Goal: Information Seeking & Learning: Learn about a topic

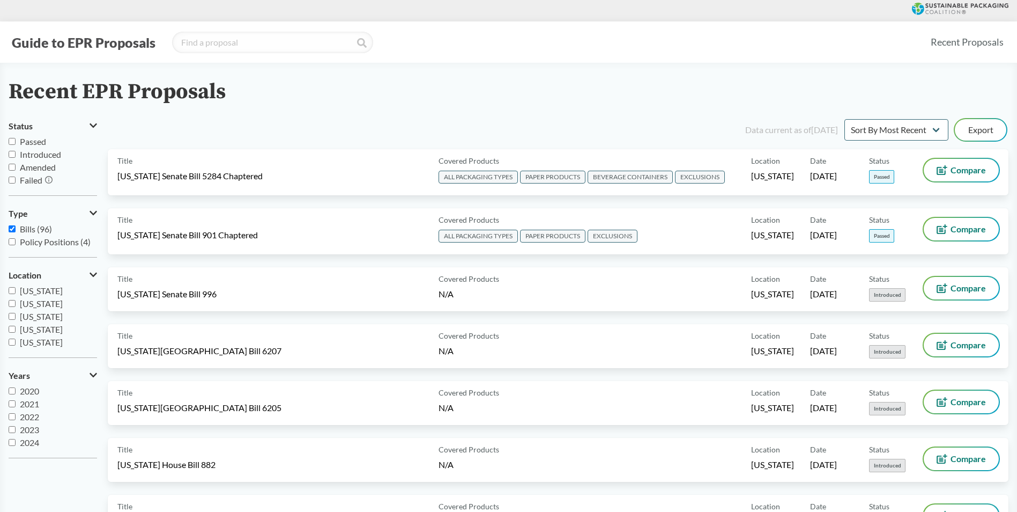
click at [40, 326] on span "[US_STATE]" at bounding box center [41, 329] width 43 height 10
click at [16, 326] on input "[US_STATE]" at bounding box center [12, 329] width 7 height 7
checkbox input "true"
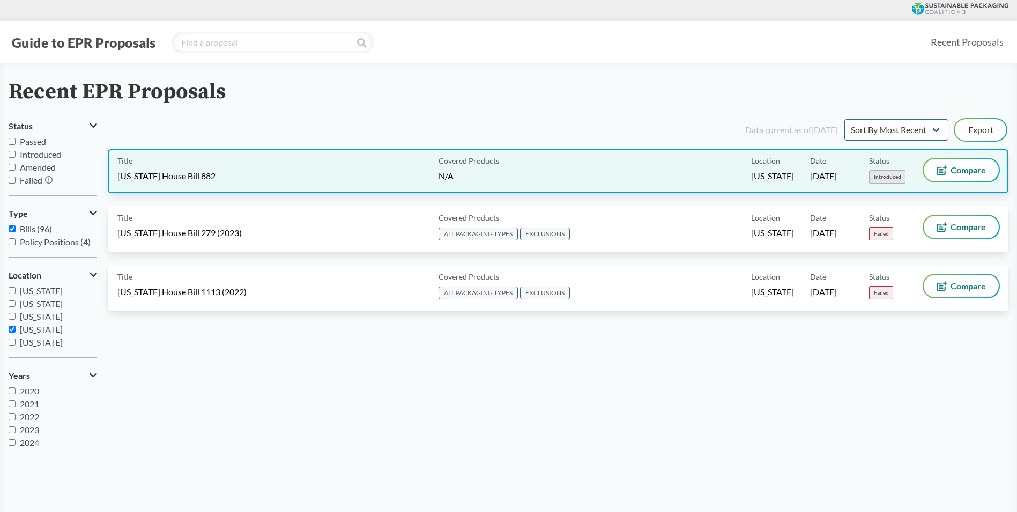
click at [271, 189] on div "Title [US_STATE] House Bill 882 Covered Products N/A Location [US_STATE] Date […" at bounding box center [558, 171] width 901 height 44
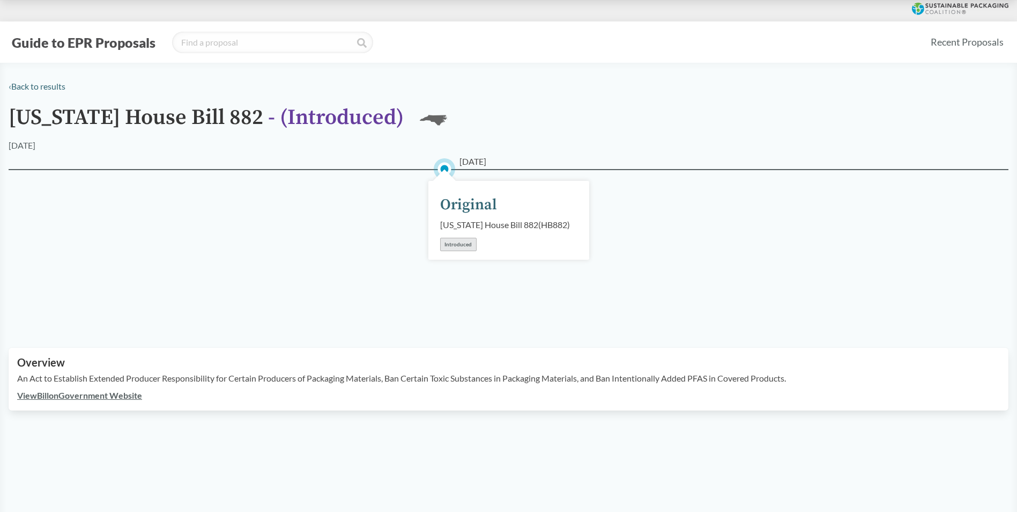
click at [121, 400] on link "View Bill on Government Website" at bounding box center [79, 395] width 125 height 10
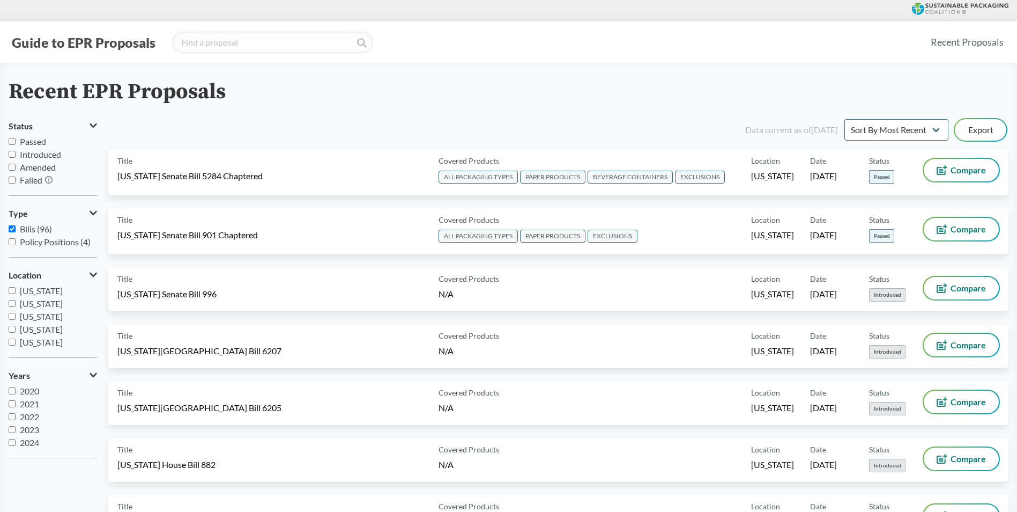
click at [53, 320] on span "[US_STATE]" at bounding box center [41, 316] width 43 height 10
click at [16, 320] on input "[US_STATE]" at bounding box center [12, 316] width 7 height 7
checkbox input "true"
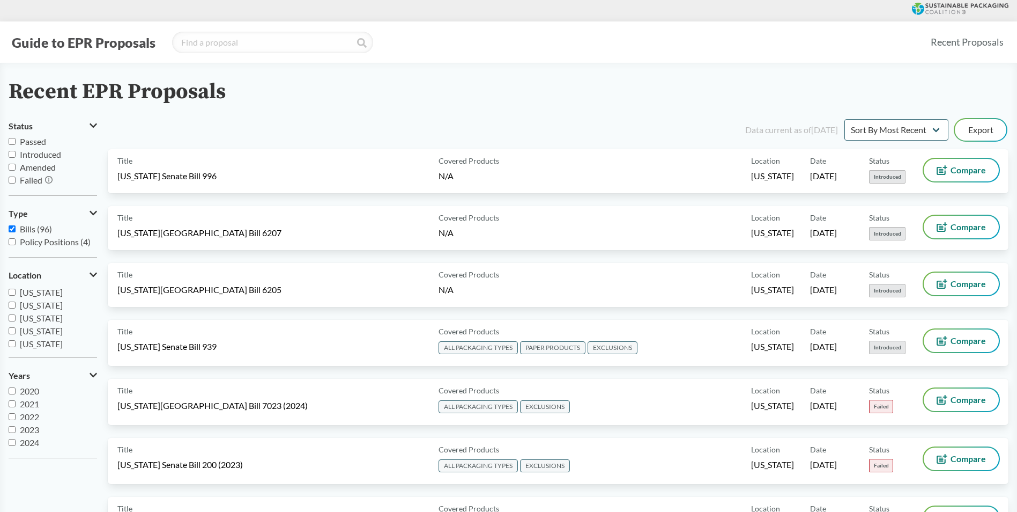
scroll to position [54, 0]
click at [12, 314] on input "[US_STATE]" at bounding box center [12, 313] width 7 height 7
checkbox input "true"
click at [16, 317] on label "[US_STATE]" at bounding box center [53, 316] width 88 height 13
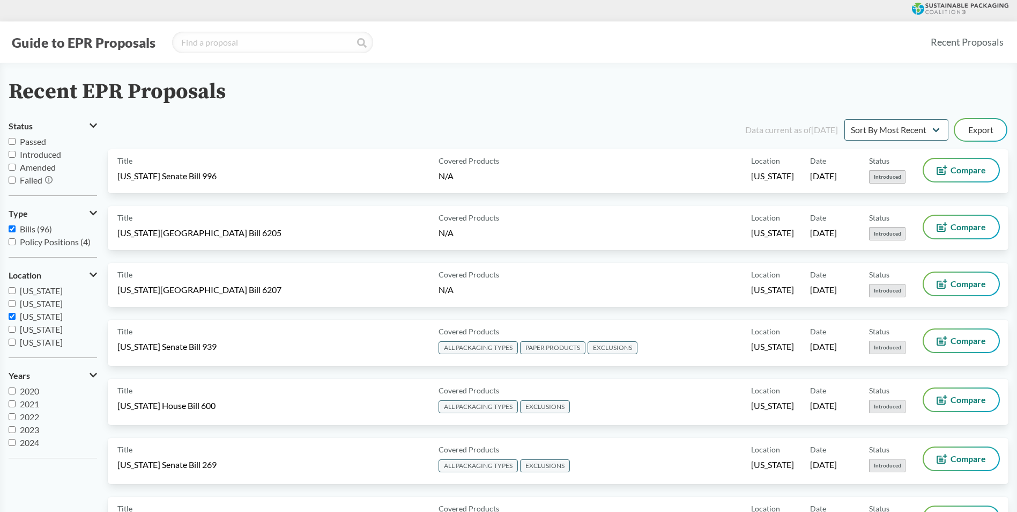
click at [16, 317] on input "[US_STATE]" at bounding box center [12, 316] width 7 height 7
checkbox input "false"
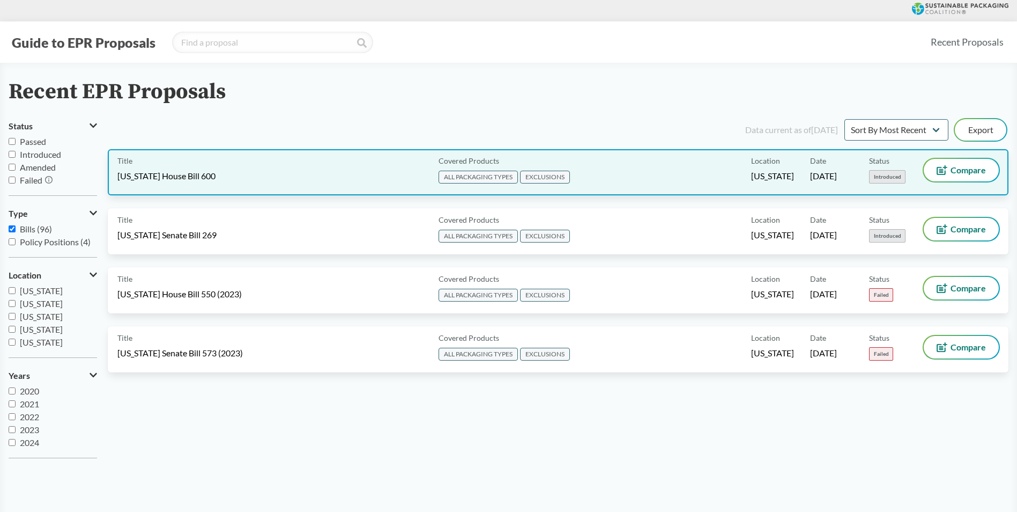
click at [692, 176] on div "Covered Products ALL PACKAGING TYPES EXCLUSIONS" at bounding box center [592, 172] width 317 height 27
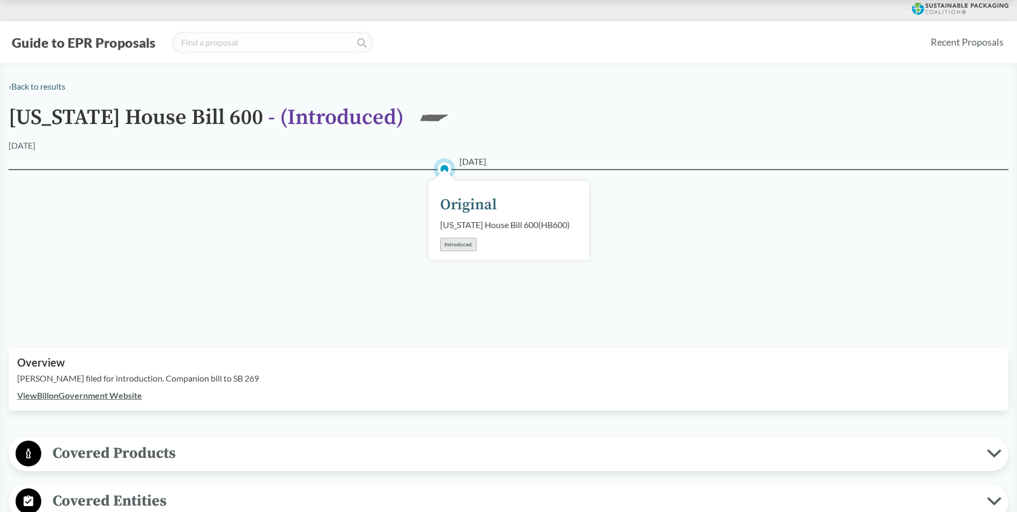
click at [11, 1] on div at bounding box center [508, 10] width 1017 height 21
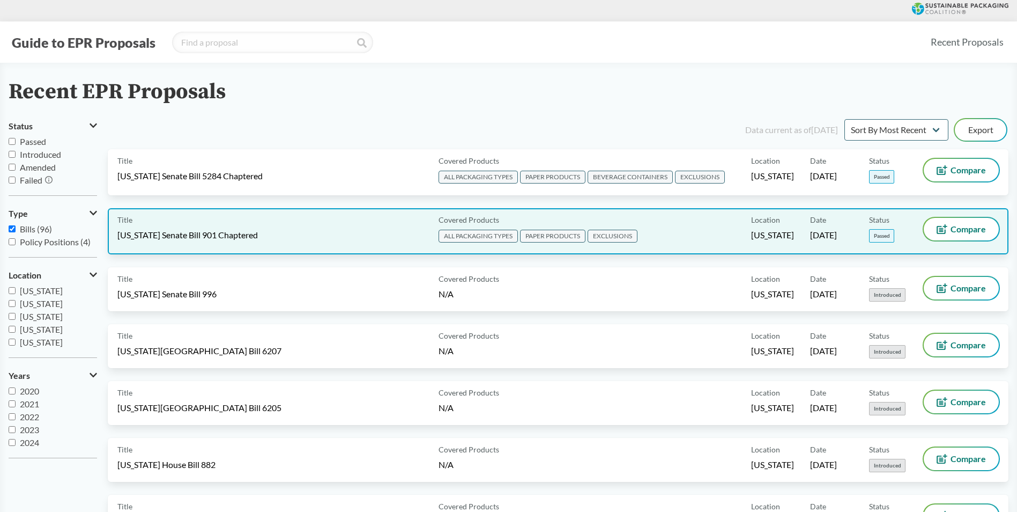
click at [238, 236] on span "[US_STATE] Senate Bill 901 Chaptered" at bounding box center [187, 235] width 141 height 12
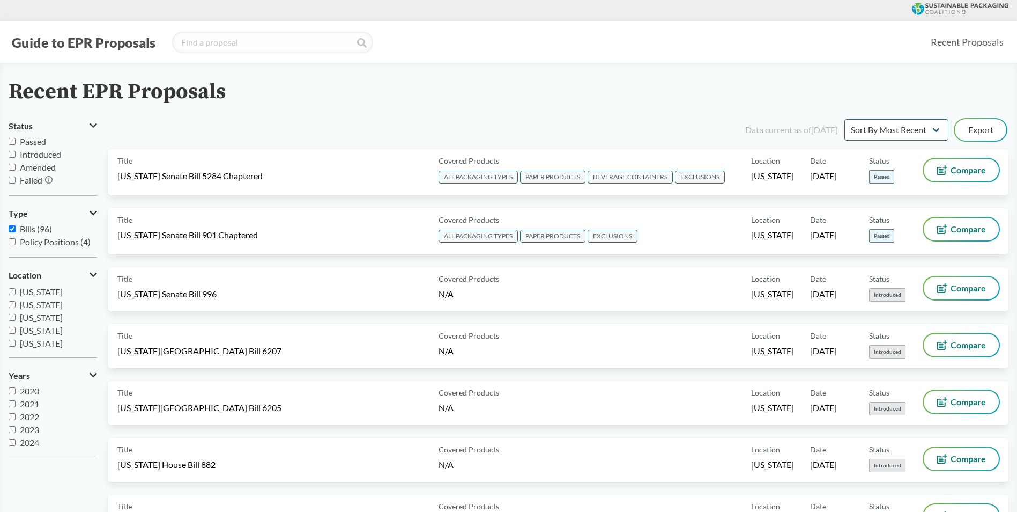
scroll to position [54, 0]
click at [40, 316] on span "[US_STATE]" at bounding box center [41, 314] width 43 height 10
click at [16, 316] on input "[US_STATE]" at bounding box center [12, 313] width 7 height 7
checkbox input "true"
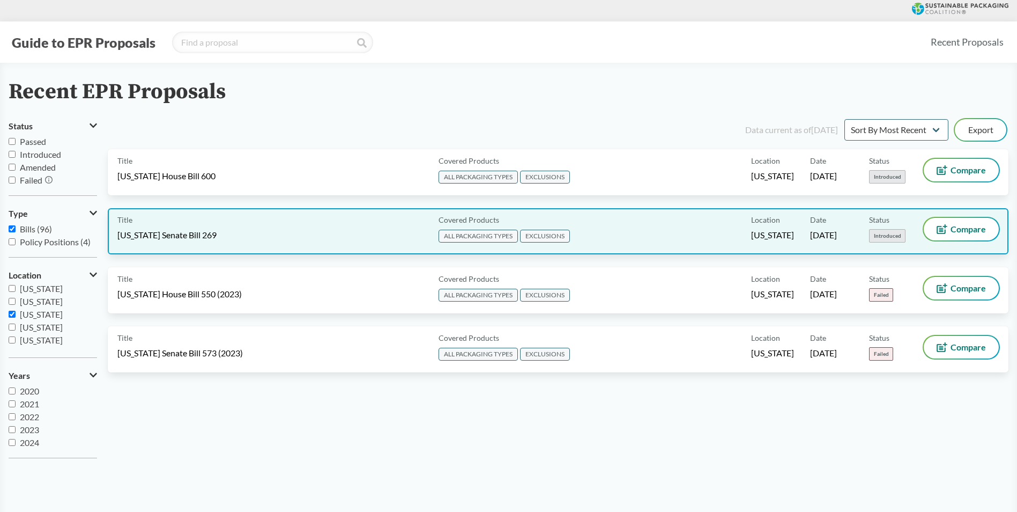
click at [173, 236] on span "[US_STATE] Senate Bill 269" at bounding box center [166, 235] width 99 height 12
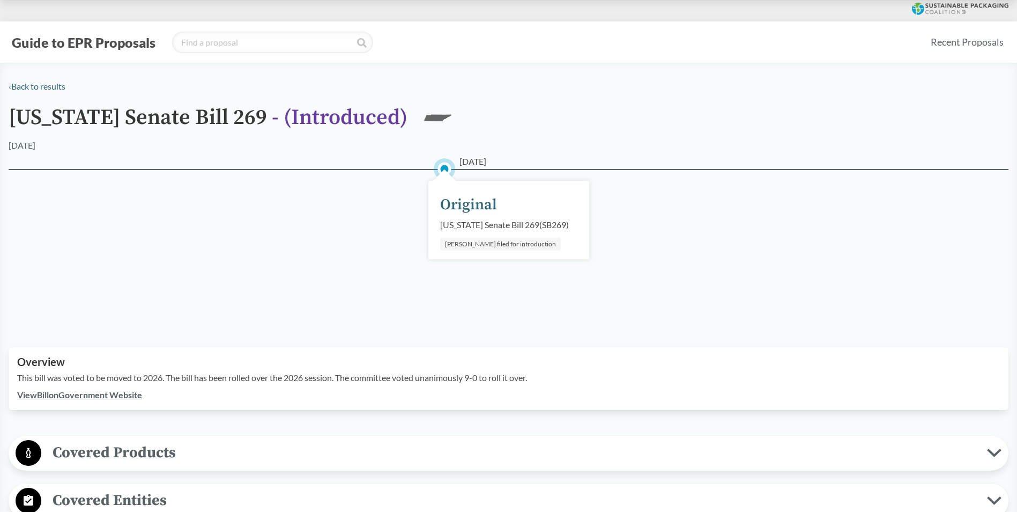
click at [61, 395] on link "View Bill on Government Website" at bounding box center [79, 394] width 125 height 10
click at [28, 89] on link "‹ Back to results" at bounding box center [37, 86] width 57 height 10
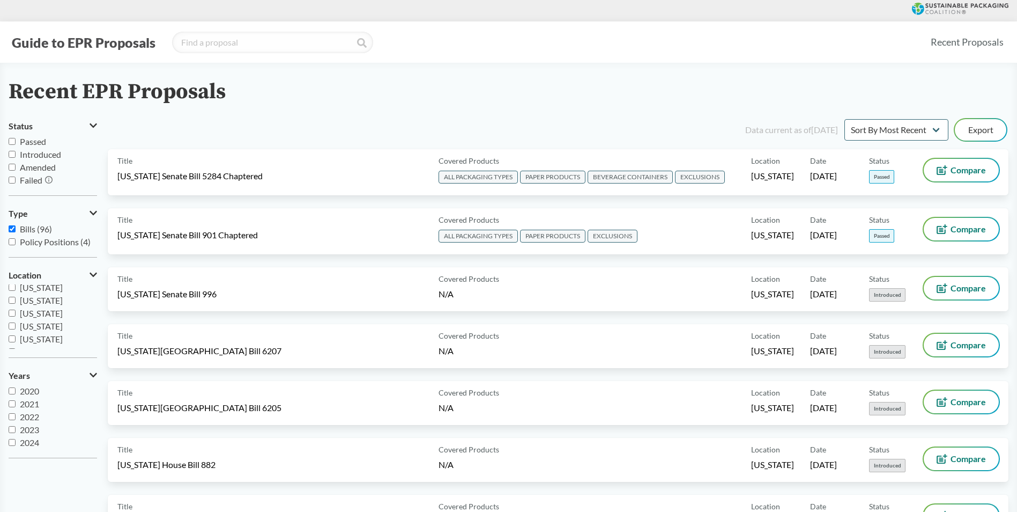
scroll to position [232, 0]
click at [63, 318] on span "[US_STATE]" at bounding box center [41, 316] width 43 height 10
click at [16, 318] on input "[US_STATE]" at bounding box center [12, 316] width 7 height 7
checkbox input "true"
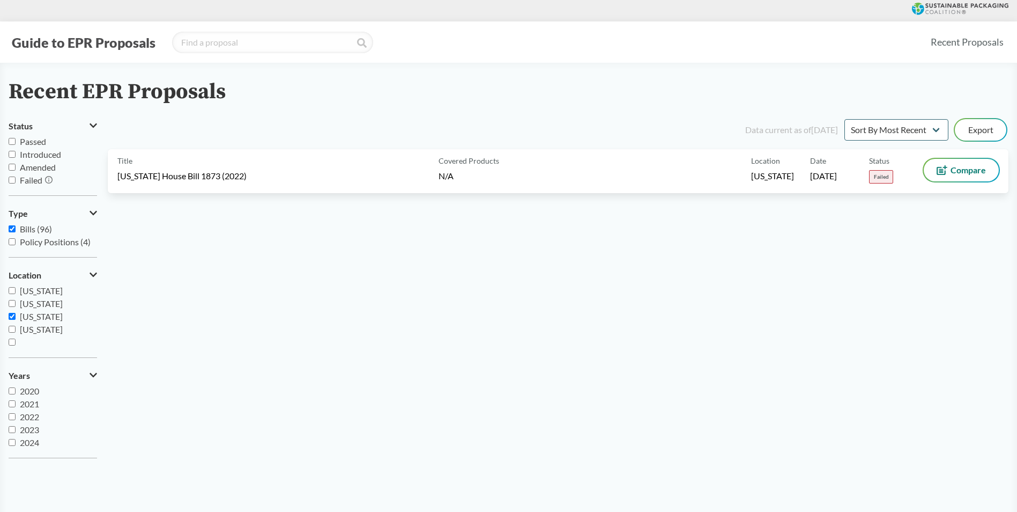
click at [14, 305] on input "[US_STATE]" at bounding box center [12, 303] width 7 height 7
checkbox input "true"
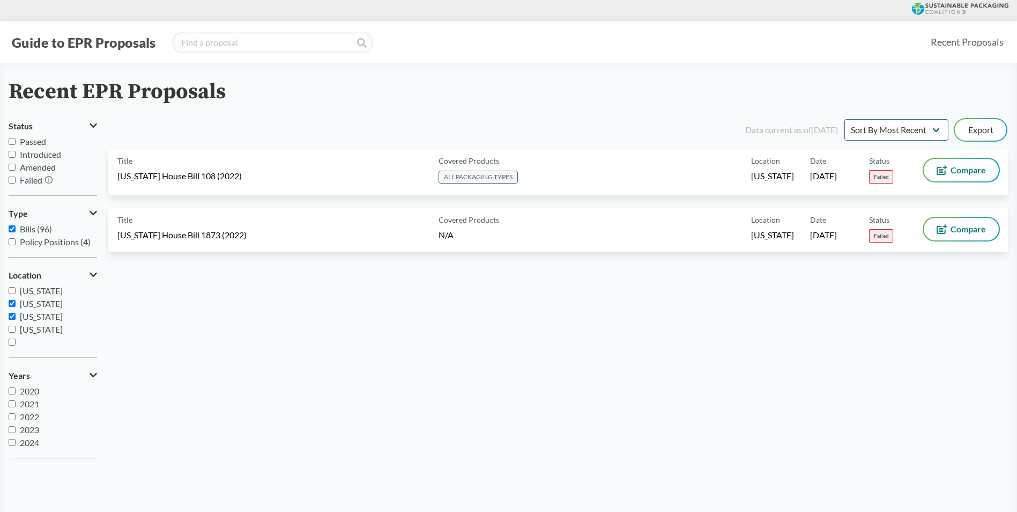
click at [12, 314] on input "[US_STATE]" at bounding box center [12, 316] width 7 height 7
checkbox input "false"
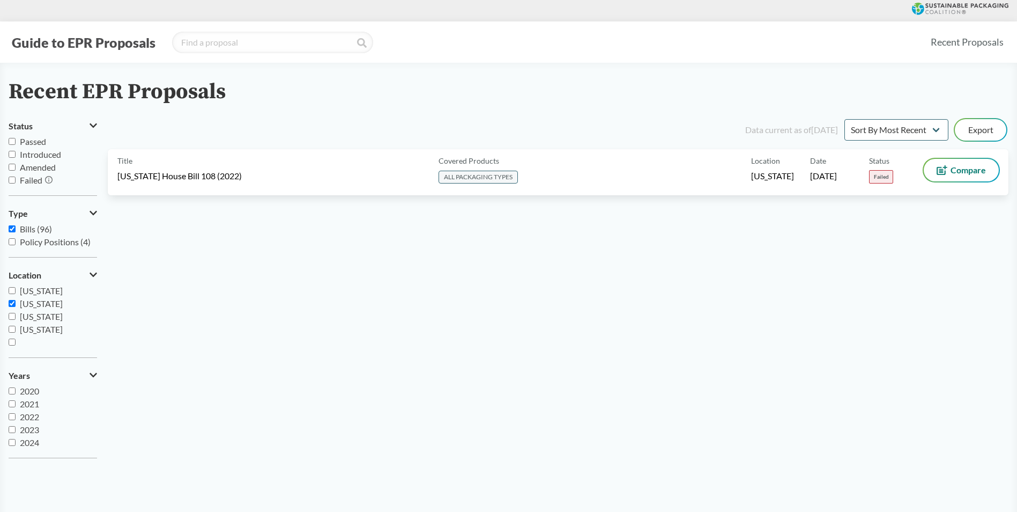
click at [13, 292] on input "[US_STATE]" at bounding box center [12, 290] width 7 height 7
checkbox input "true"
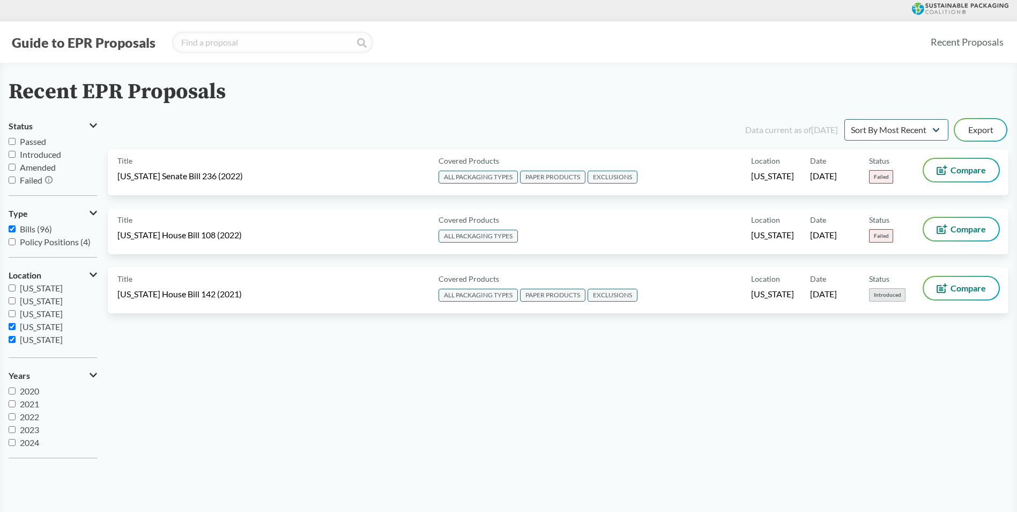
scroll to position [189, 0]
click at [13, 324] on label "[US_STATE]" at bounding box center [53, 320] width 88 height 13
click at [13, 324] on input "[US_STATE]" at bounding box center [12, 320] width 7 height 7
checkbox input "true"
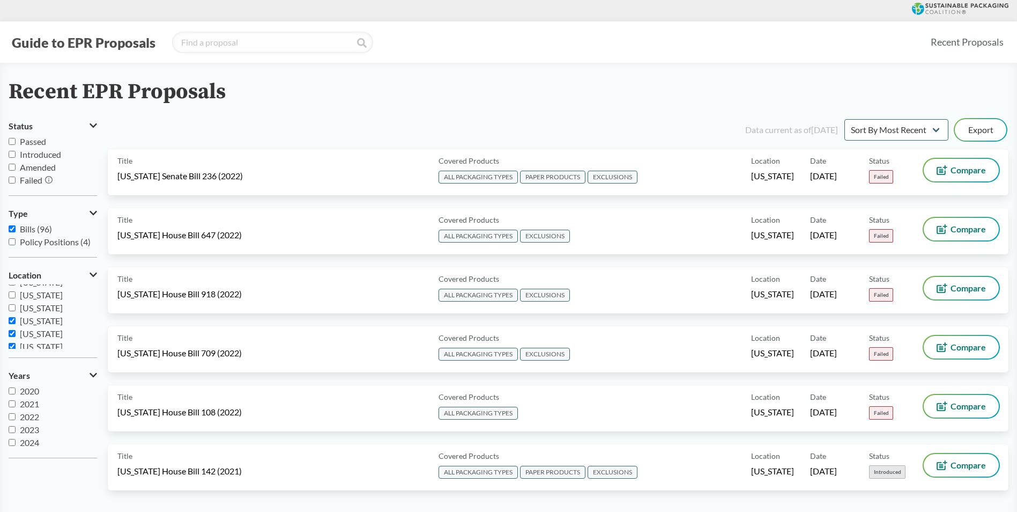
click at [11, 332] on input "[US_STATE]" at bounding box center [12, 333] width 7 height 7
checkbox input "false"
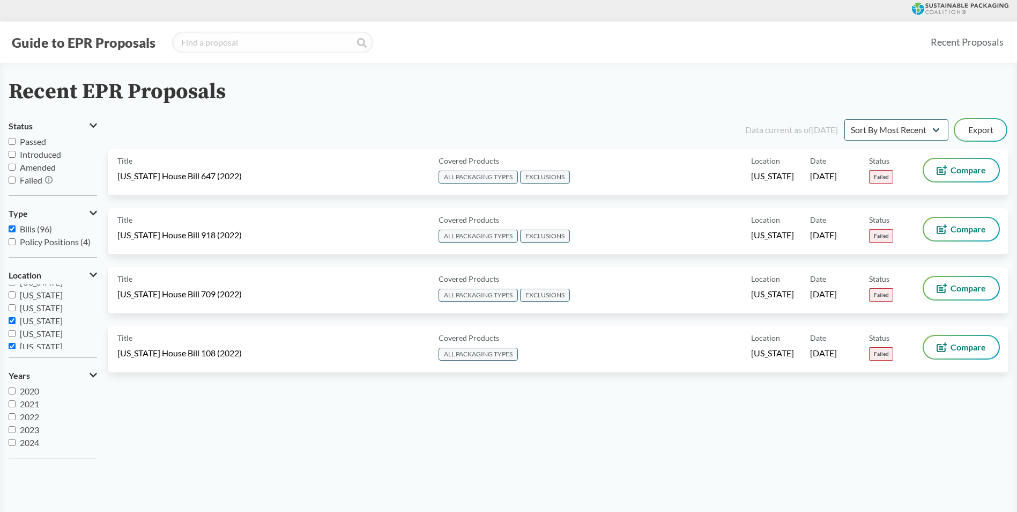
click at [13, 344] on input "[US_STATE]" at bounding box center [12, 346] width 7 height 7
checkbox input "false"
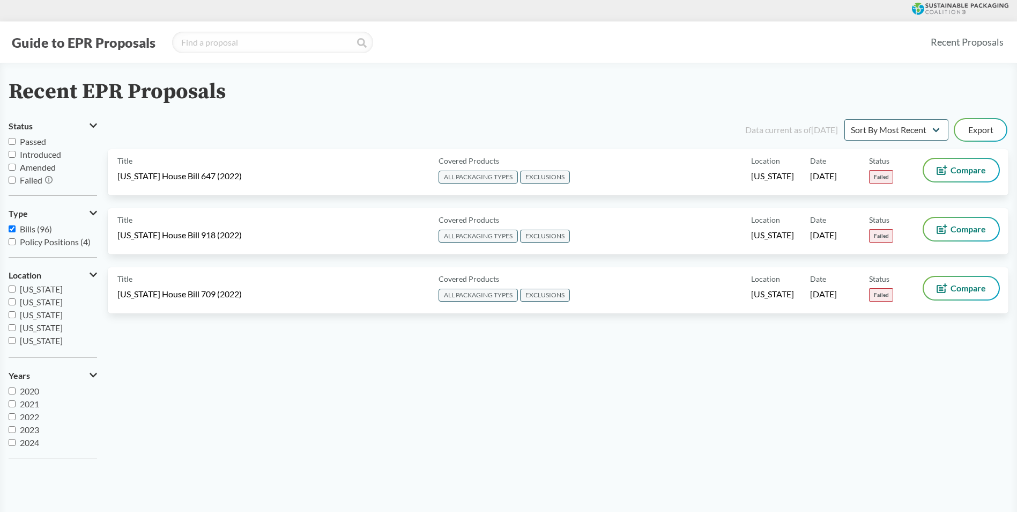
scroll to position [146, 0]
click at [13, 313] on input "[US_STATE]" at bounding box center [12, 311] width 7 height 7
checkbox input "true"
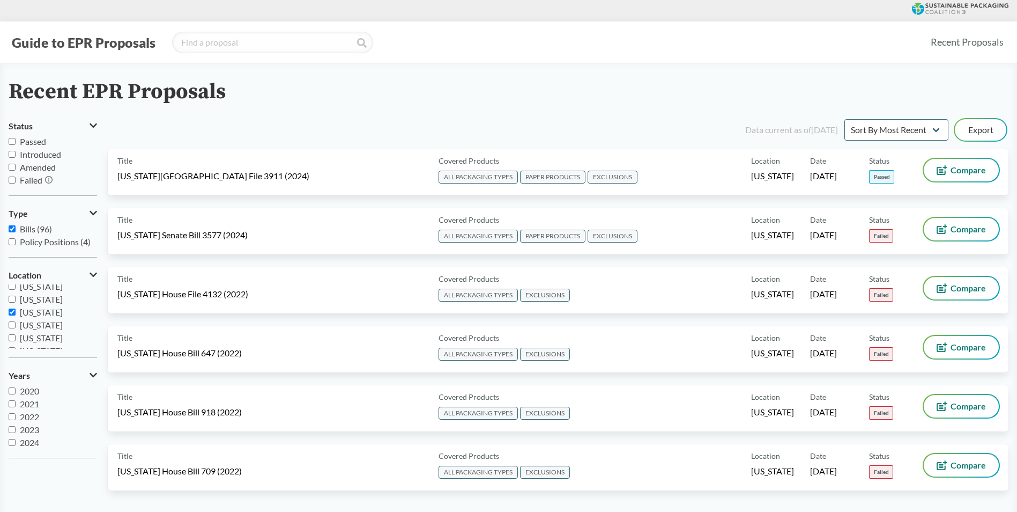
scroll to position [167, 0]
click at [14, 340] on input "[US_STATE]" at bounding box center [12, 341] width 7 height 7
checkbox input "false"
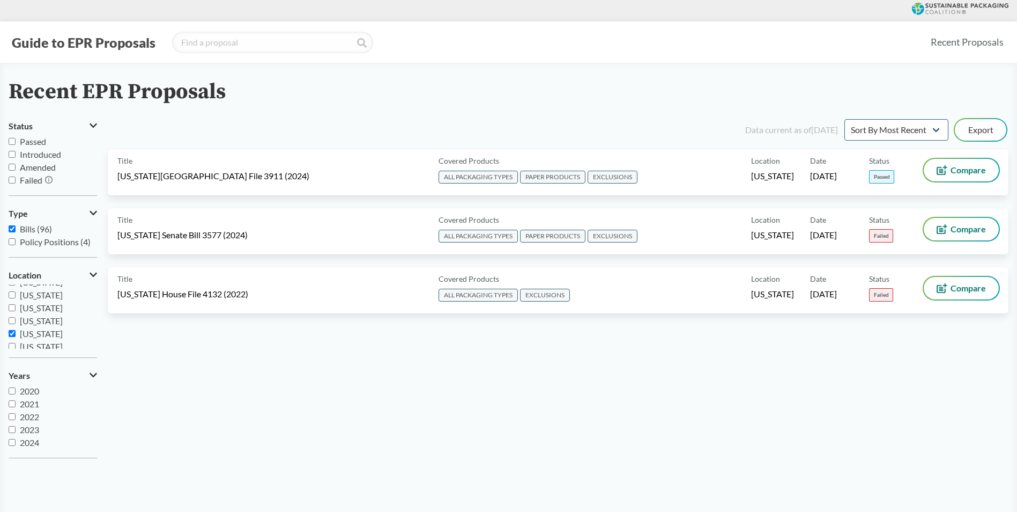
scroll to position [103, 0]
click at [10, 329] on input "[US_STATE]" at bounding box center [12, 329] width 7 height 7
checkbox input "true"
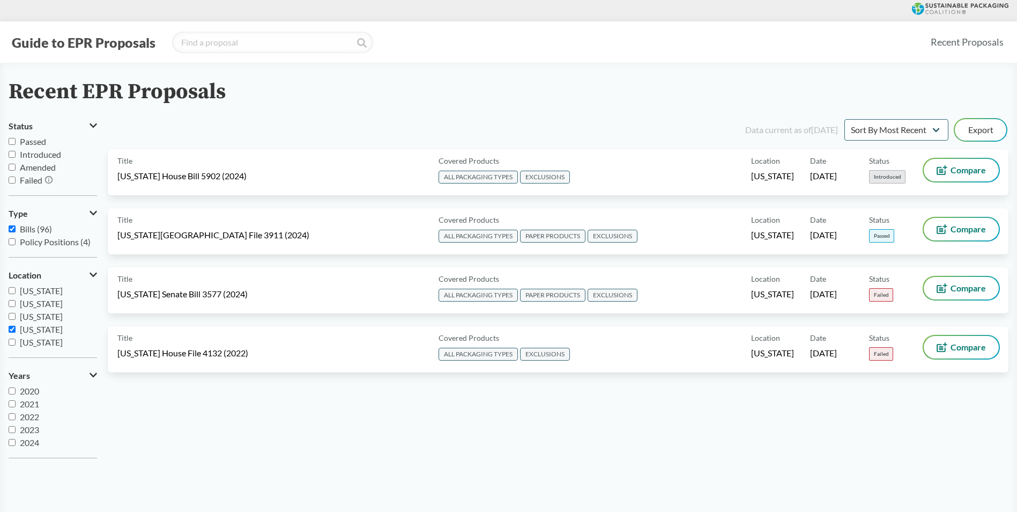
drag, startPoint x: 205, startPoint y: 181, endPoint x: 264, endPoint y: 135, distance: 74.9
click at [264, 135] on div "Data current as of [DATE] Sort By Most Recent Sort By Status Export" at bounding box center [565, 130] width 888 height 26
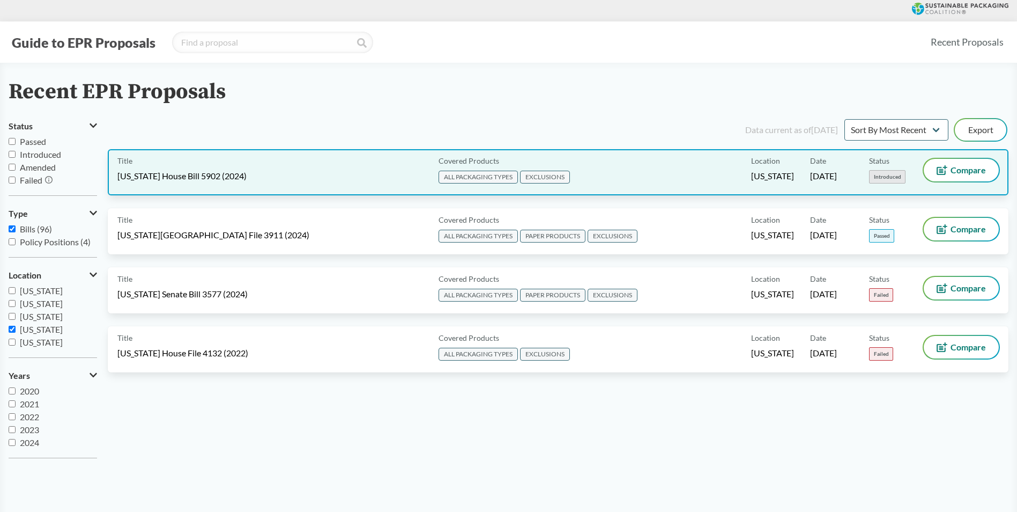
click at [230, 174] on span "[US_STATE] House Bill 5902 (2024)" at bounding box center [181, 176] width 129 height 12
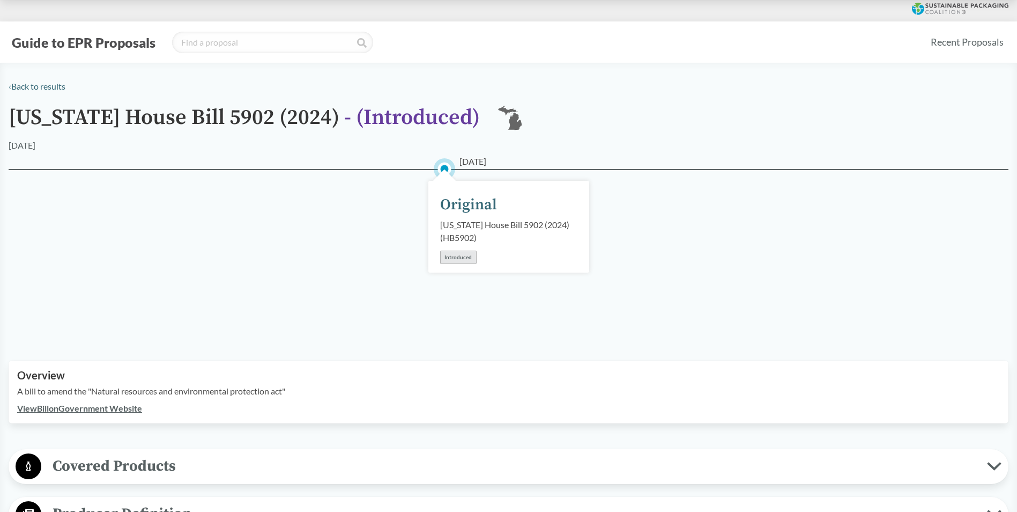
click at [120, 412] on link "View Bill on Government Website" at bounding box center [79, 408] width 125 height 10
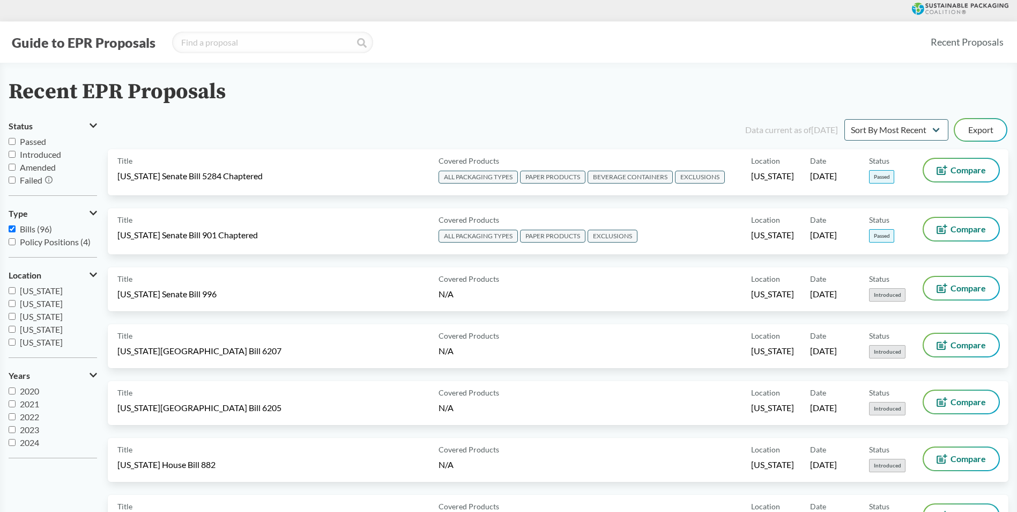
click at [58, 317] on span "[US_STATE]" at bounding box center [41, 316] width 43 height 10
click at [16, 317] on input "[US_STATE]" at bounding box center [12, 316] width 7 height 7
checkbox input "true"
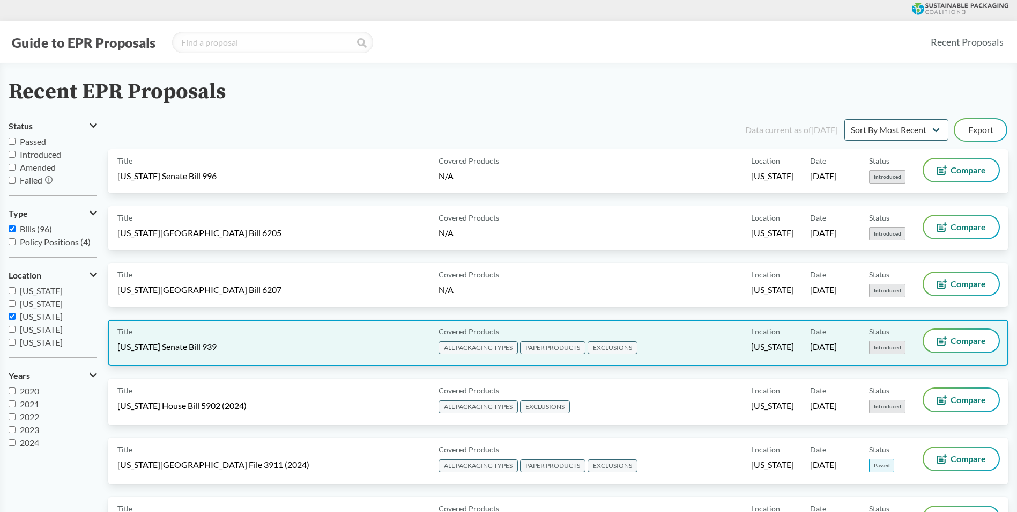
click at [238, 351] on div "Title [US_STATE] Senate Bill 939" at bounding box center [275, 342] width 317 height 27
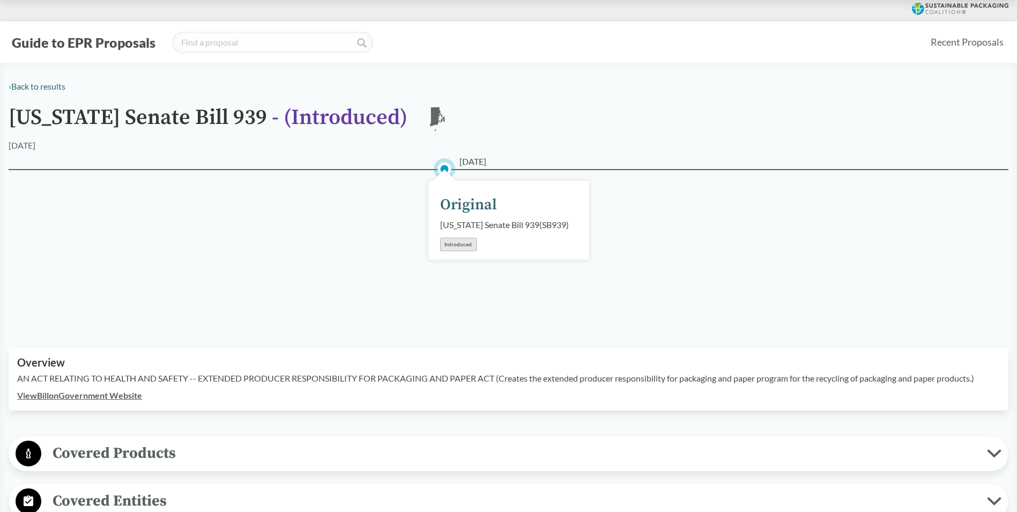
click at [125, 400] on link "View Bill on Government Website" at bounding box center [79, 395] width 125 height 10
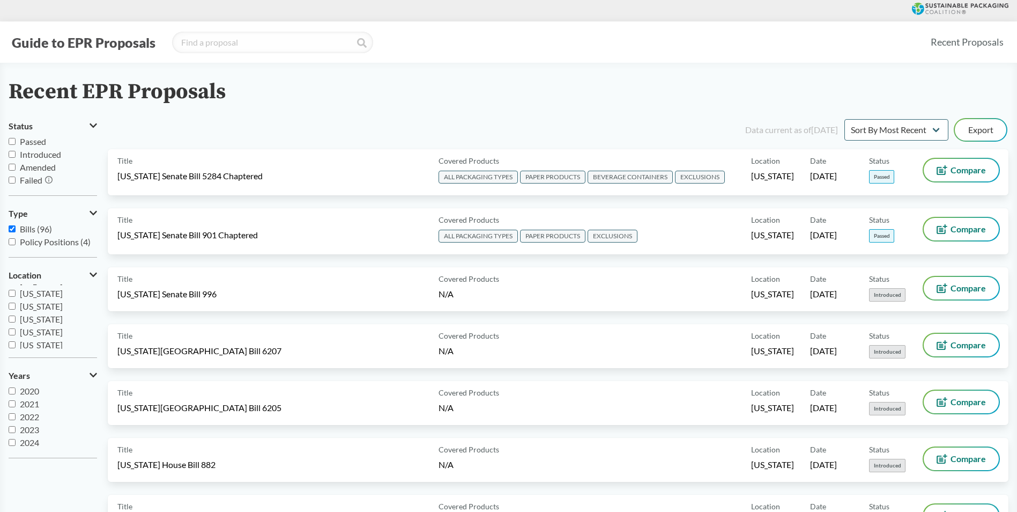
scroll to position [43, 0]
click at [34, 300] on span "[US_STATE]" at bounding box center [41, 299] width 43 height 10
click at [16, 300] on input "[US_STATE]" at bounding box center [12, 298] width 7 height 7
checkbox input "true"
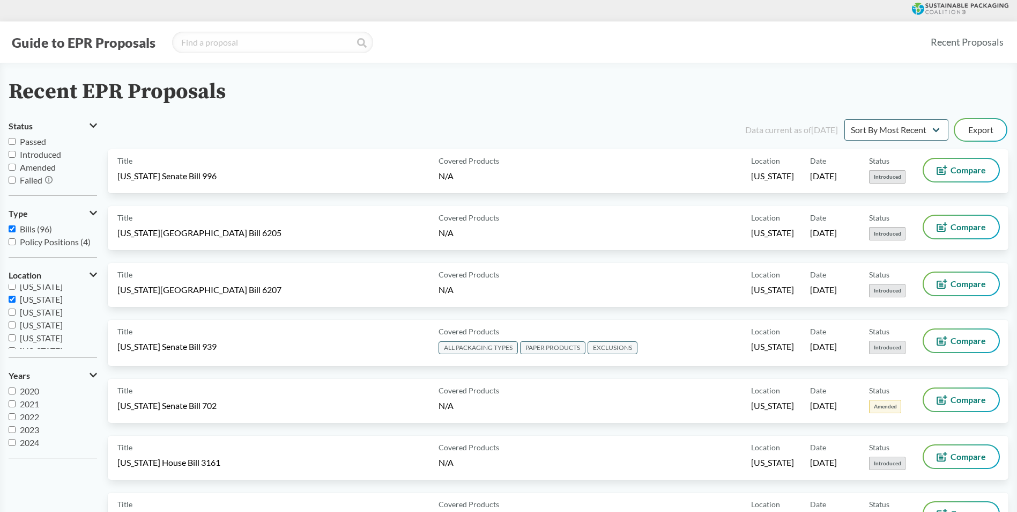
click at [24, 309] on span "[US_STATE]" at bounding box center [41, 312] width 43 height 10
click at [16, 309] on input "[US_STATE]" at bounding box center [12, 311] width 7 height 7
checkbox input "true"
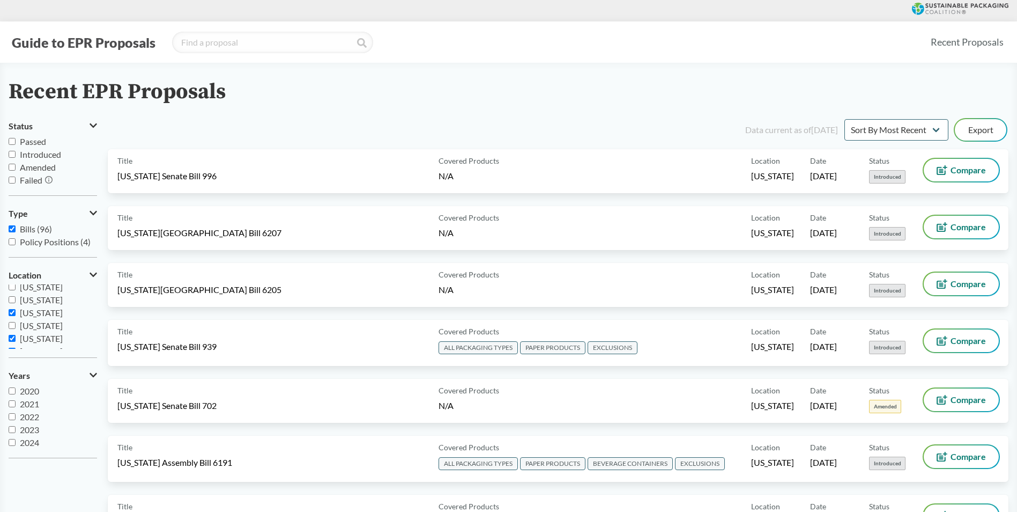
scroll to position [0, 0]
click at [14, 316] on input "[US_STATE]" at bounding box center [12, 316] width 7 height 7
checkbox input "false"
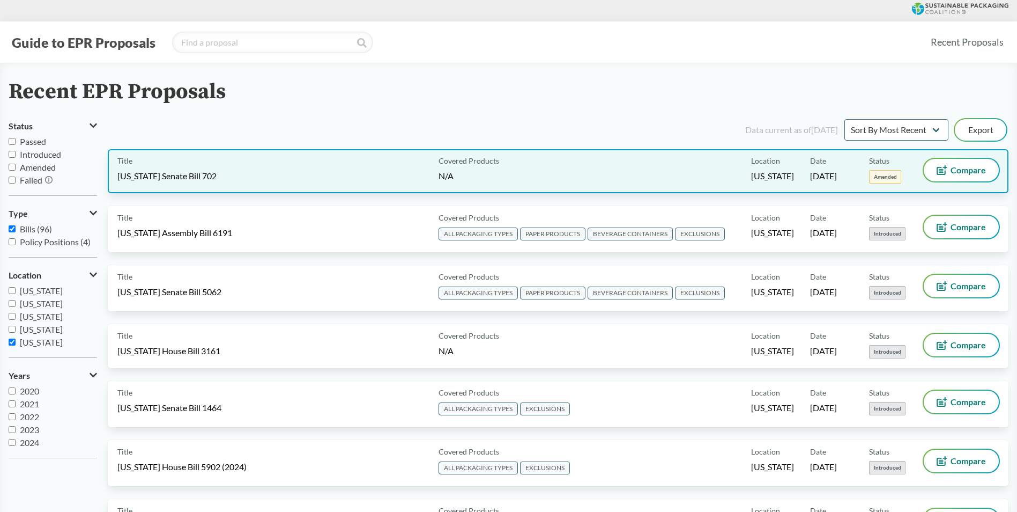
click at [321, 184] on div "Title [US_STATE] Senate Bill 702 Covered Products N/A Location [US_STATE] Date …" at bounding box center [558, 171] width 901 height 44
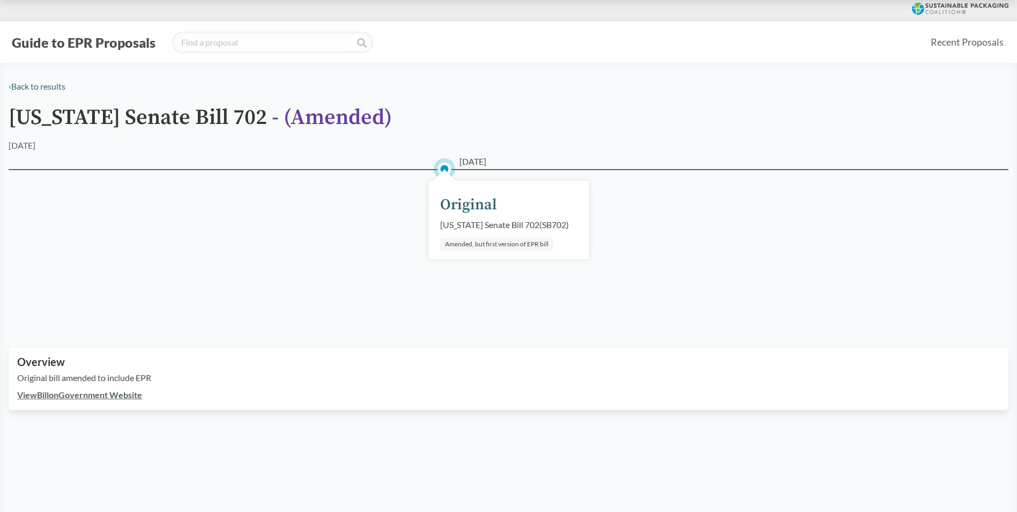
click at [69, 397] on link "View Bill on Government Website" at bounding box center [79, 394] width 125 height 10
click at [32, 92] on div "‹ Back to results" at bounding box center [509, 86] width 1000 height 13
click at [34, 86] on link "‹ Back to results" at bounding box center [37, 86] width 57 height 10
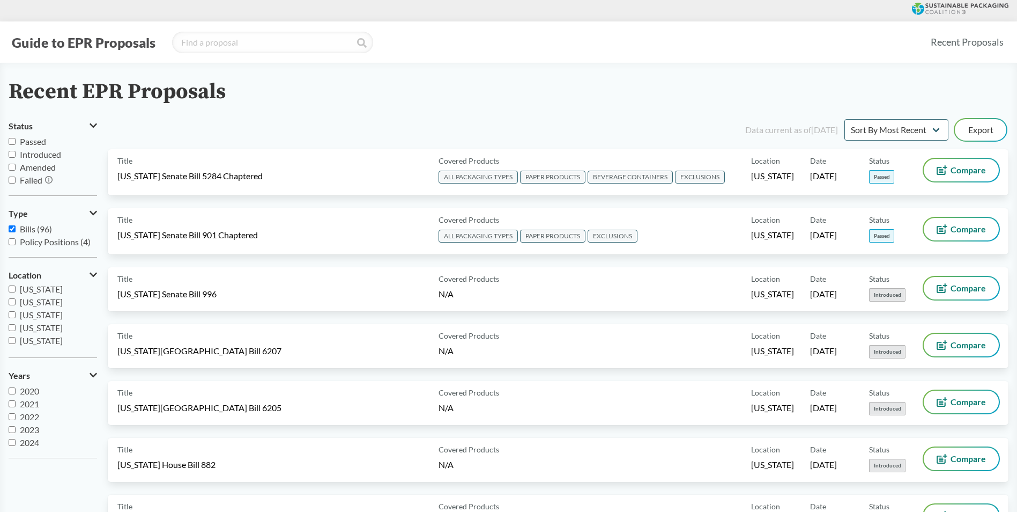
scroll to position [43, 0]
click at [21, 311] on span "[US_STATE]" at bounding box center [41, 312] width 43 height 10
click at [16, 311] on input "[US_STATE]" at bounding box center [12, 311] width 7 height 7
checkbox input "true"
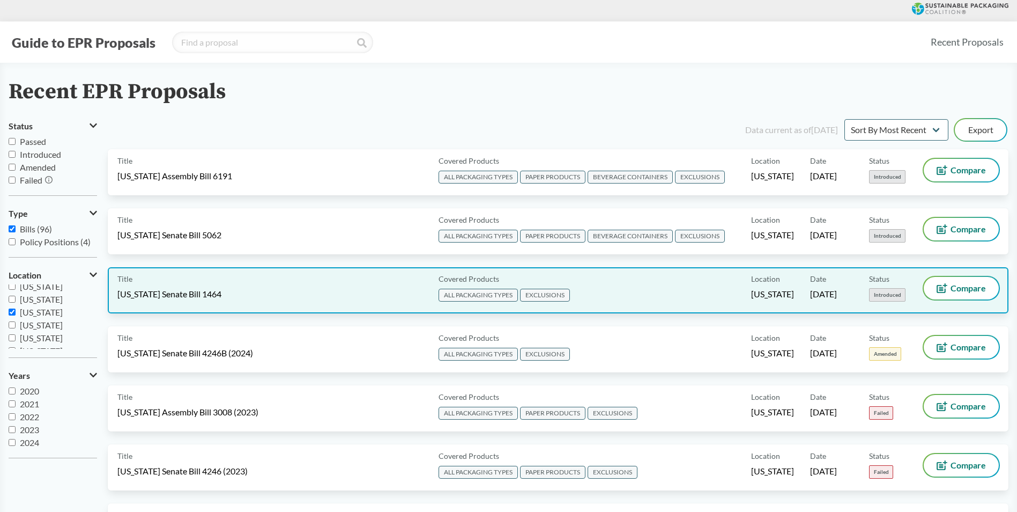
click at [245, 297] on div "Title [US_STATE] Senate Bill 1464" at bounding box center [275, 290] width 317 height 27
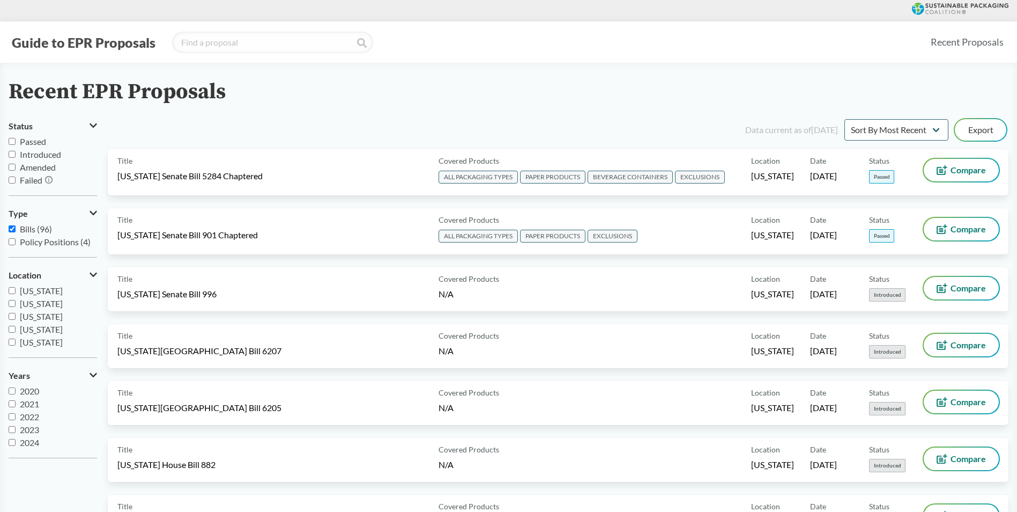
click at [49, 292] on span "[US_STATE]" at bounding box center [41, 290] width 43 height 10
click at [16, 292] on input "[US_STATE]" at bounding box center [12, 290] width 7 height 7
checkbox input "true"
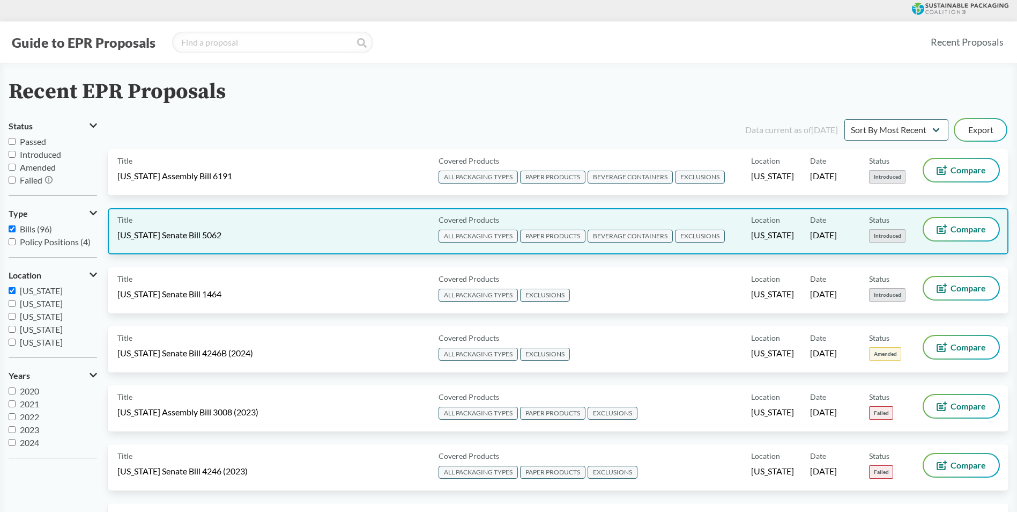
click at [282, 233] on div "Title [US_STATE] Senate Bill 5062" at bounding box center [275, 231] width 317 height 27
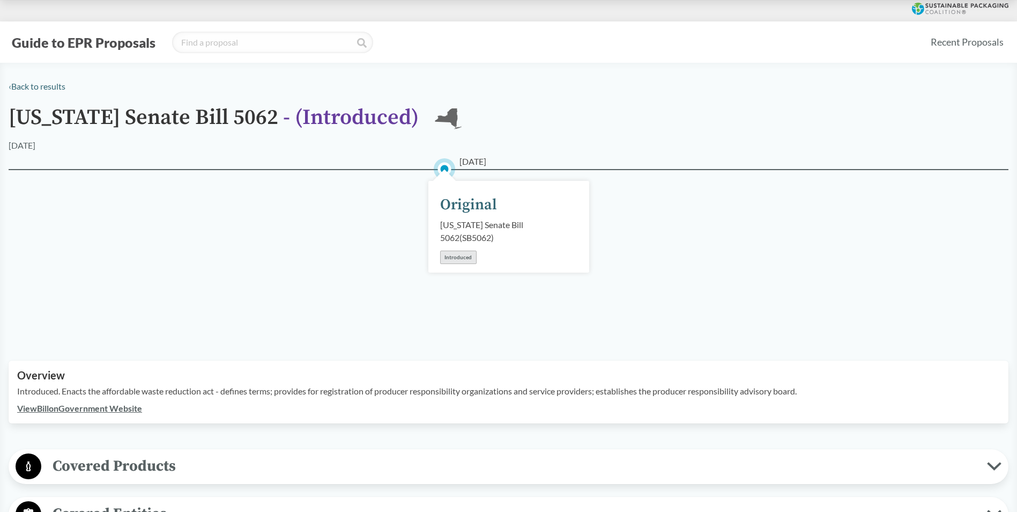
click at [139, 403] on link "View Bill on Government Website" at bounding box center [79, 408] width 125 height 10
click at [32, 91] on div "‹ Back to results" at bounding box center [509, 86] width 1000 height 13
click at [33, 84] on link "‹ Back to results" at bounding box center [37, 86] width 57 height 10
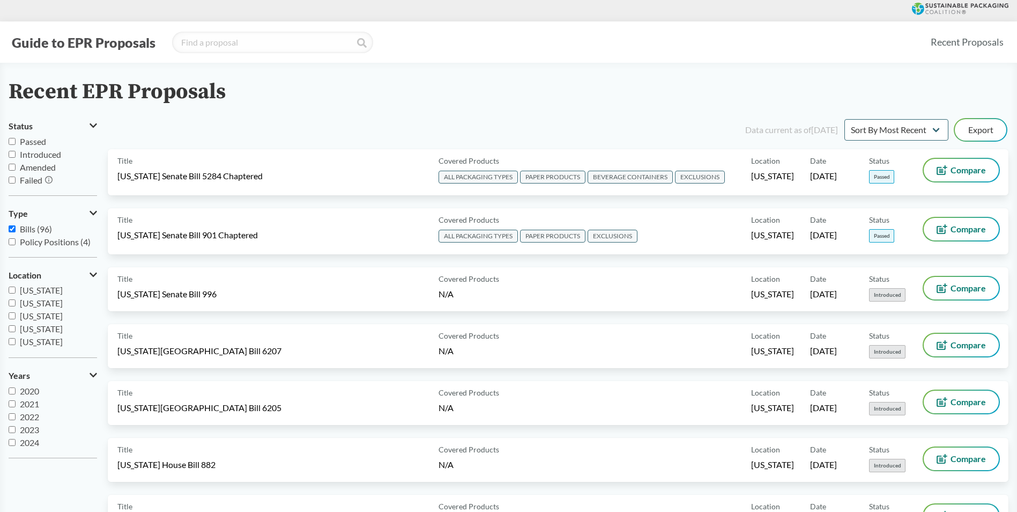
scroll to position [43, 0]
click at [57, 316] on label "[US_STATE]" at bounding box center [53, 312] width 88 height 13
click at [16, 315] on input "[US_STATE]" at bounding box center [12, 311] width 7 height 7
checkbox input "true"
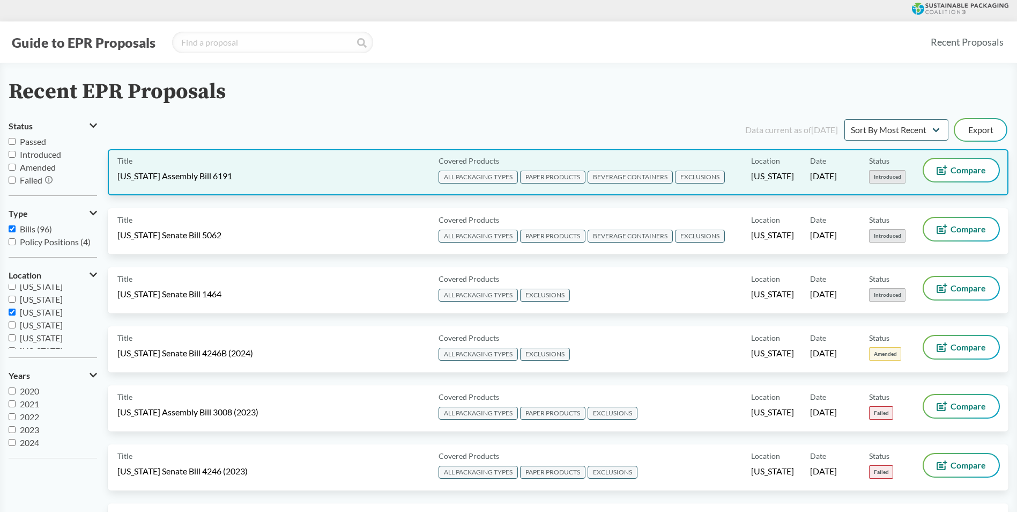
click at [197, 176] on span "[US_STATE] Assembly Bill 6191" at bounding box center [174, 176] width 115 height 12
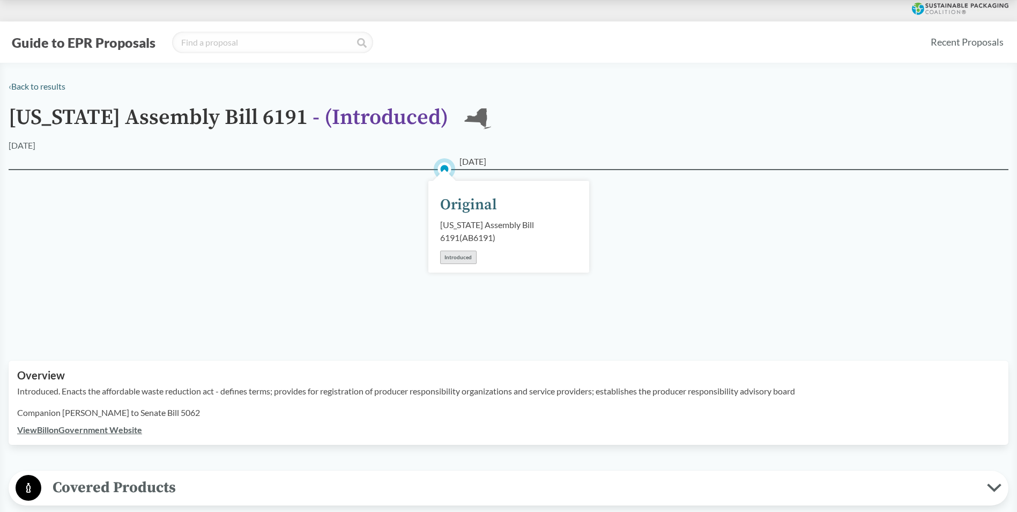
click at [47, 86] on link "‹ Back to results" at bounding box center [37, 86] width 57 height 10
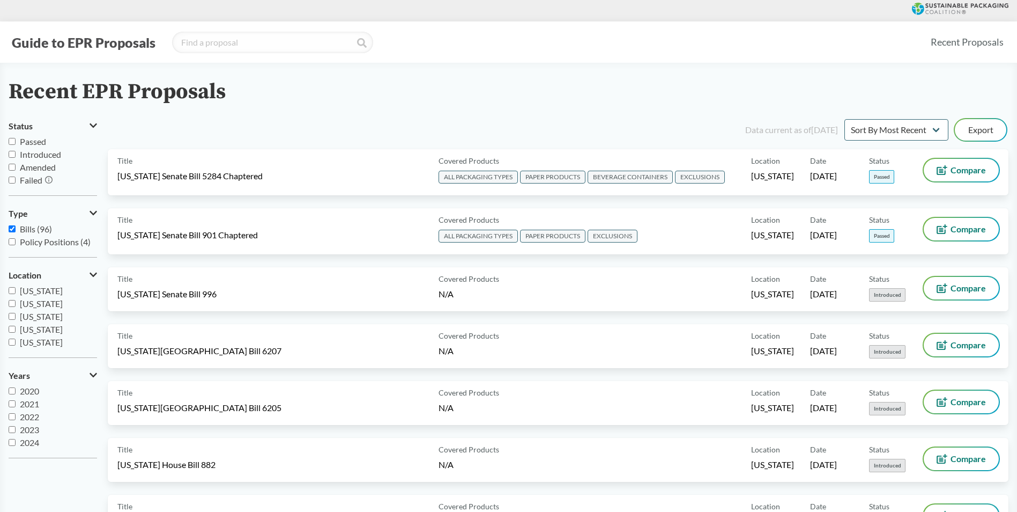
scroll to position [86, 0]
click at [51, 299] on span "[US_STATE]" at bounding box center [41, 295] width 43 height 10
click at [16, 298] on input "[US_STATE]" at bounding box center [12, 294] width 7 height 7
checkbox input "true"
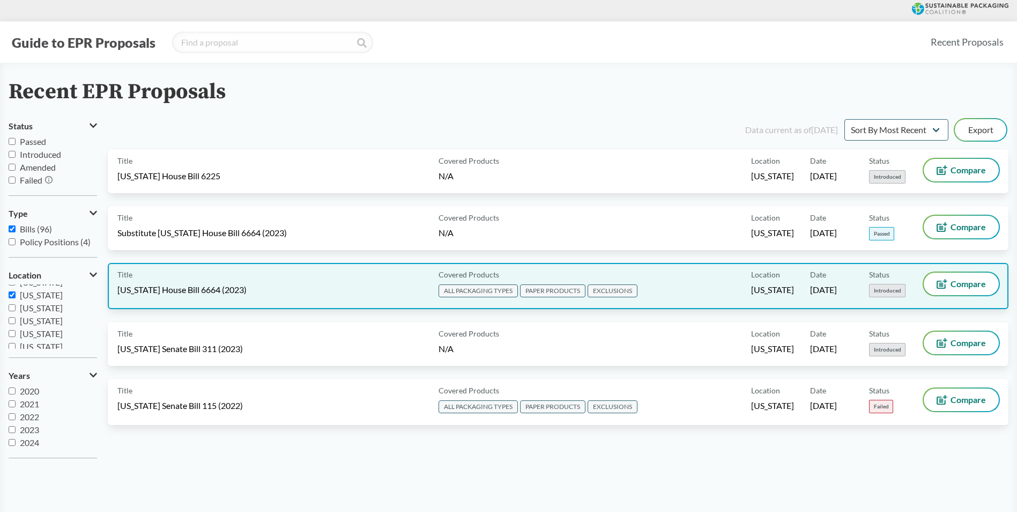
click at [320, 276] on div "Title [US_STATE] House Bill 6664 (2023)" at bounding box center [275, 285] width 317 height 27
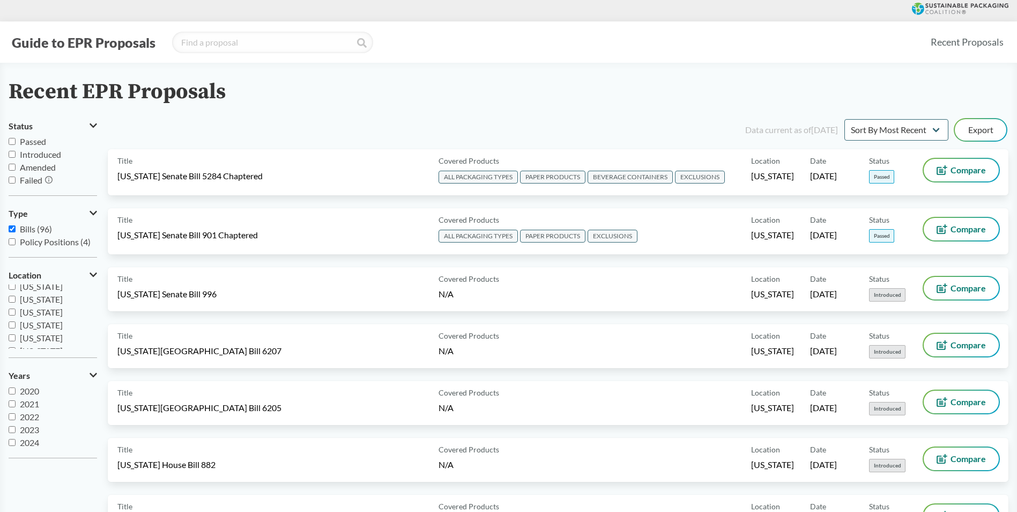
scroll to position [64, 0]
click at [63, 320] on span "[US_STATE]" at bounding box center [41, 316] width 43 height 10
click at [16, 320] on input "[US_STATE]" at bounding box center [12, 316] width 7 height 7
checkbox input "true"
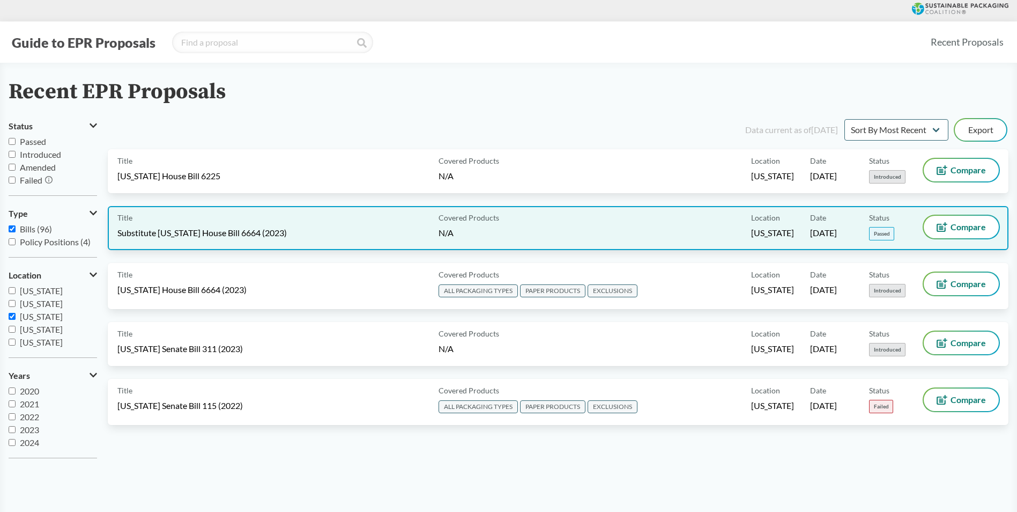
click at [277, 235] on span "Substitute [US_STATE] House Bill 6664 (2023)" at bounding box center [201, 233] width 169 height 12
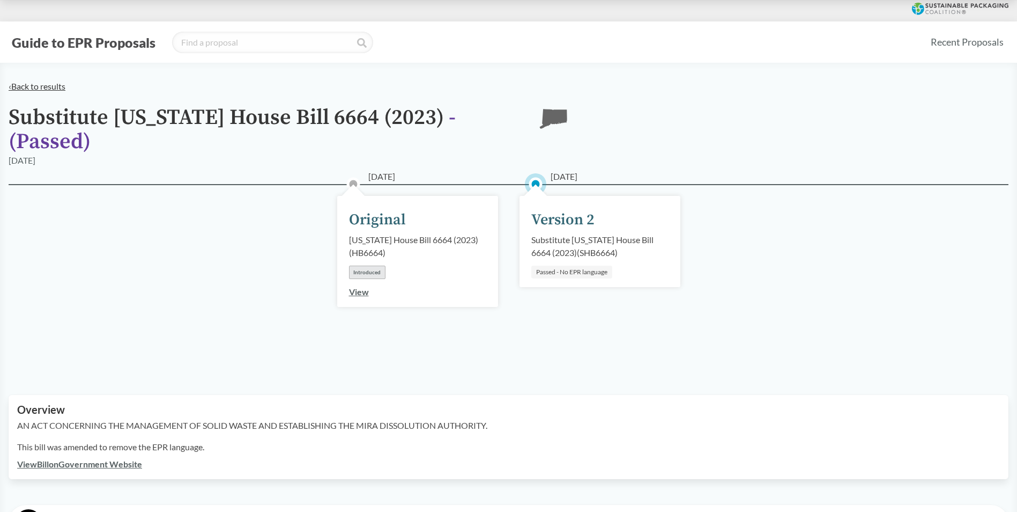
click at [34, 86] on link "‹ Back to results" at bounding box center [37, 86] width 57 height 10
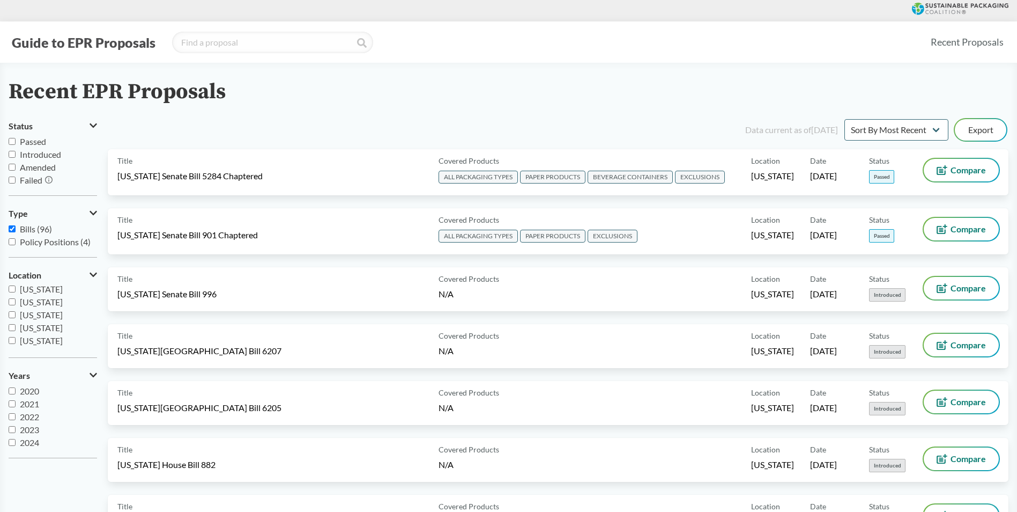
scroll to position [64, 0]
click at [60, 317] on span "[US_STATE]" at bounding box center [41, 316] width 43 height 10
click at [16, 317] on input "[US_STATE]" at bounding box center [12, 316] width 7 height 7
checkbox input "true"
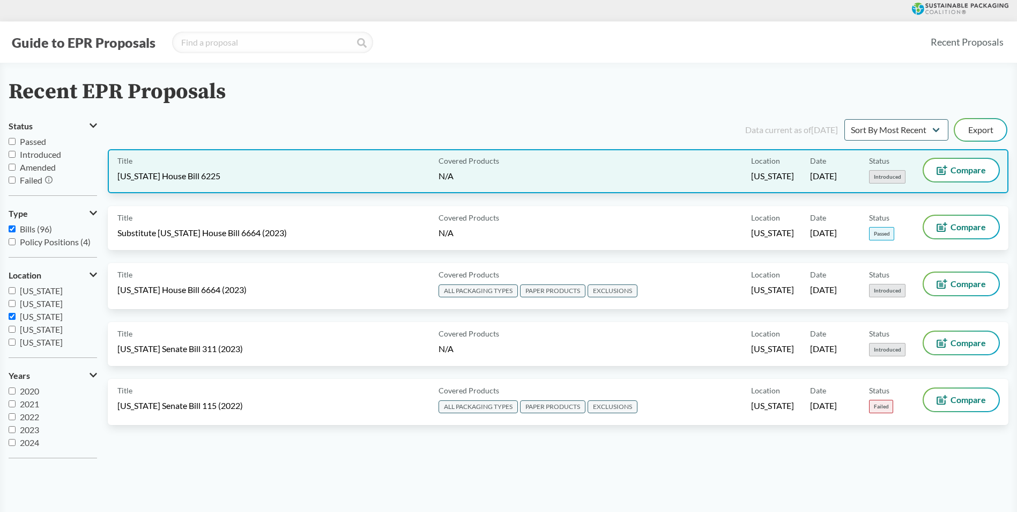
click at [202, 173] on span "[US_STATE] House Bill 6225" at bounding box center [168, 176] width 103 height 12
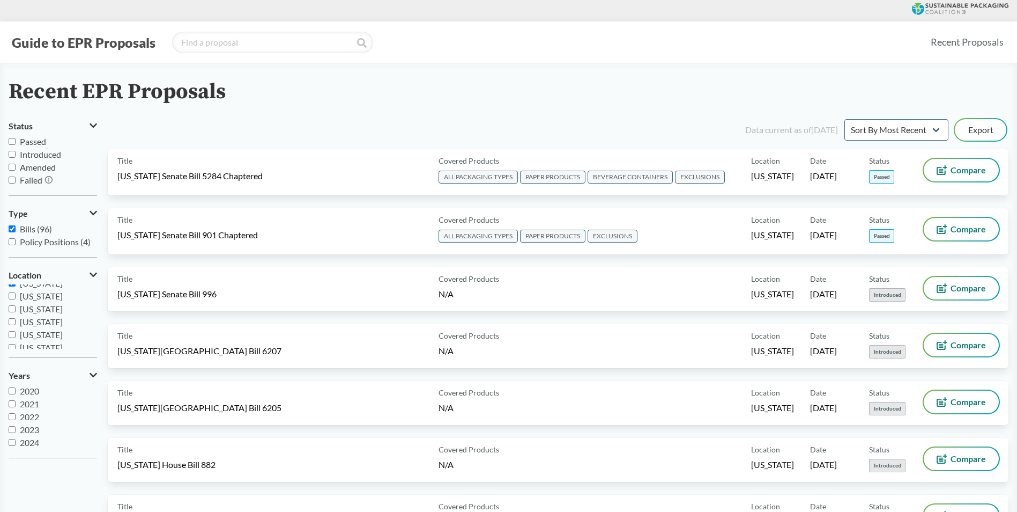
scroll to position [107, 0]
click at [39, 304] on span "[US_STATE]" at bounding box center [41, 299] width 43 height 10
click at [16, 302] on input "[US_STATE]" at bounding box center [12, 298] width 7 height 7
checkbox input "true"
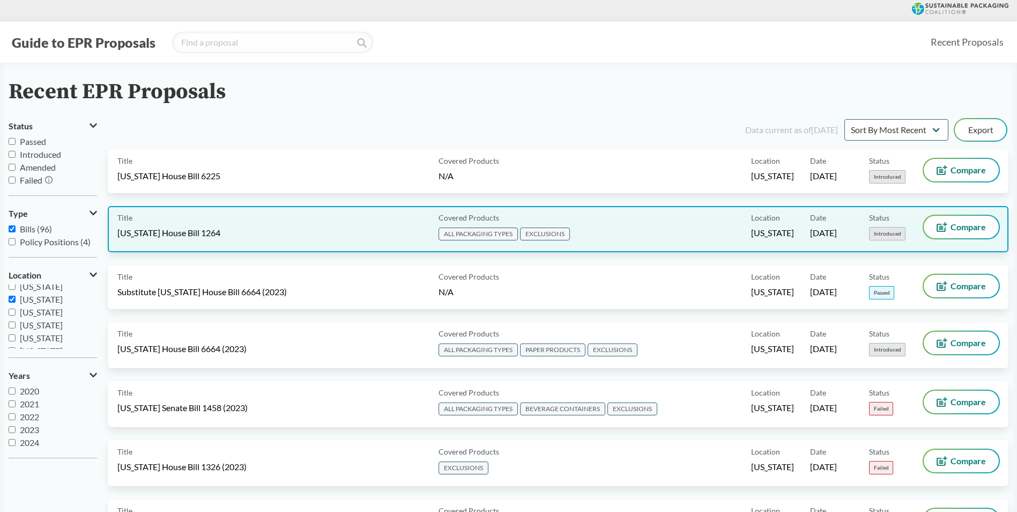
click at [315, 216] on div "Title [US_STATE] House Bill 1264" at bounding box center [275, 229] width 317 height 27
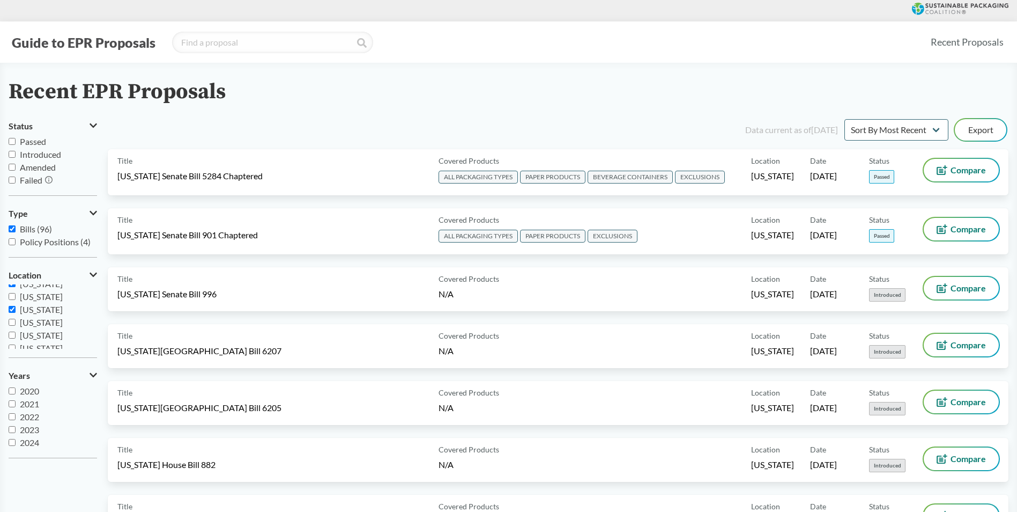
scroll to position [107, 0]
click at [12, 299] on input "[US_STATE]" at bounding box center [12, 298] width 7 height 7
checkbox input "false"
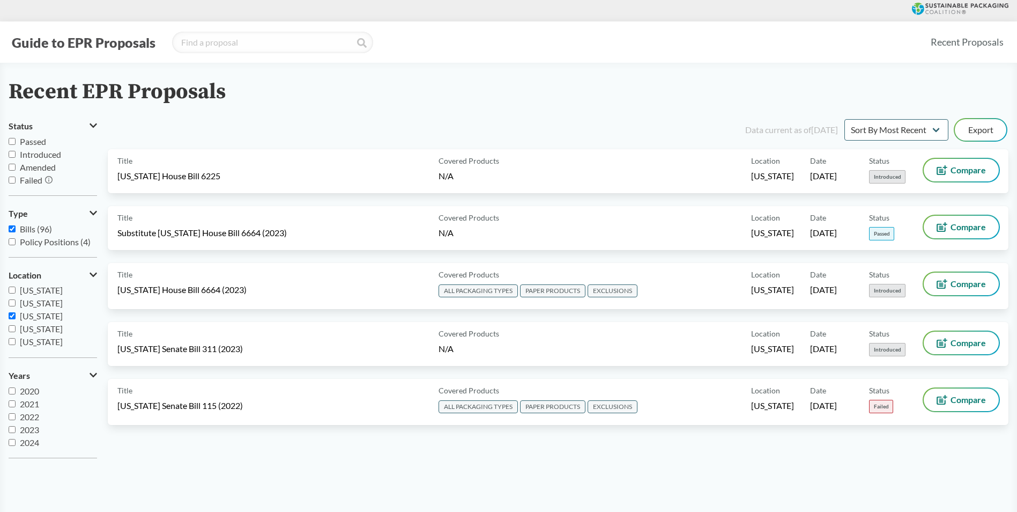
scroll to position [64, 0]
click at [9, 311] on div "[US_STATE] [US_STATE] [US_STATE] [US_STATE] [US_STATE] [US_STATE] [US_STATE] [U…" at bounding box center [53, 316] width 88 height 64
click at [10, 314] on input "[US_STATE]" at bounding box center [12, 316] width 7 height 7
checkbox input "false"
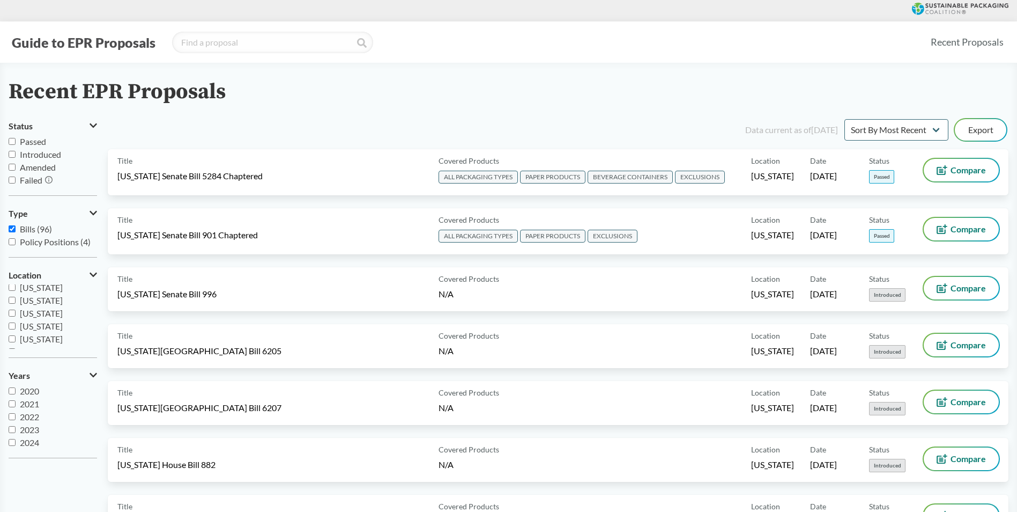
scroll to position [107, 0]
click at [54, 316] on span "[US_STATE]" at bounding box center [41, 312] width 43 height 10
click at [16, 315] on input "[US_STATE]" at bounding box center [12, 311] width 7 height 7
checkbox input "true"
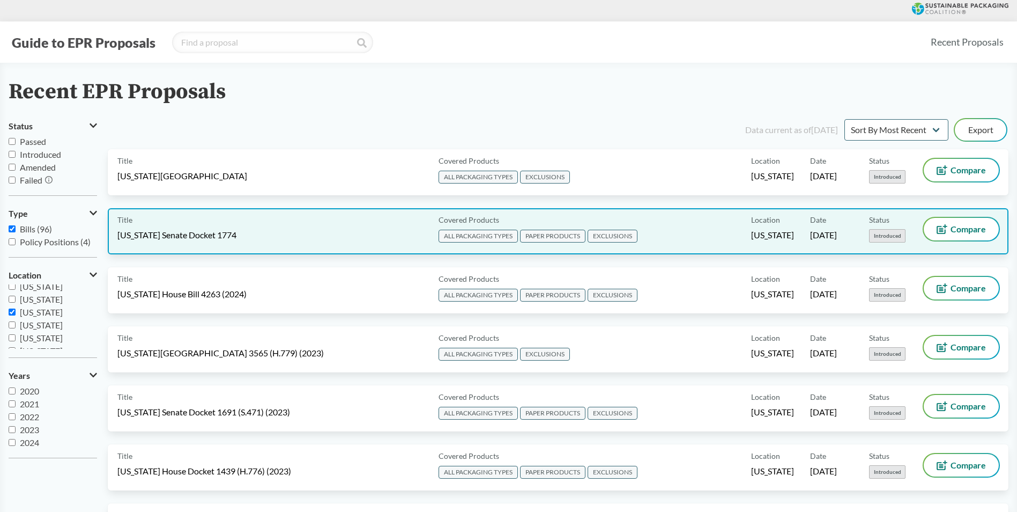
click at [269, 240] on div "Title [US_STATE] Senate Docket 1774" at bounding box center [275, 231] width 317 height 27
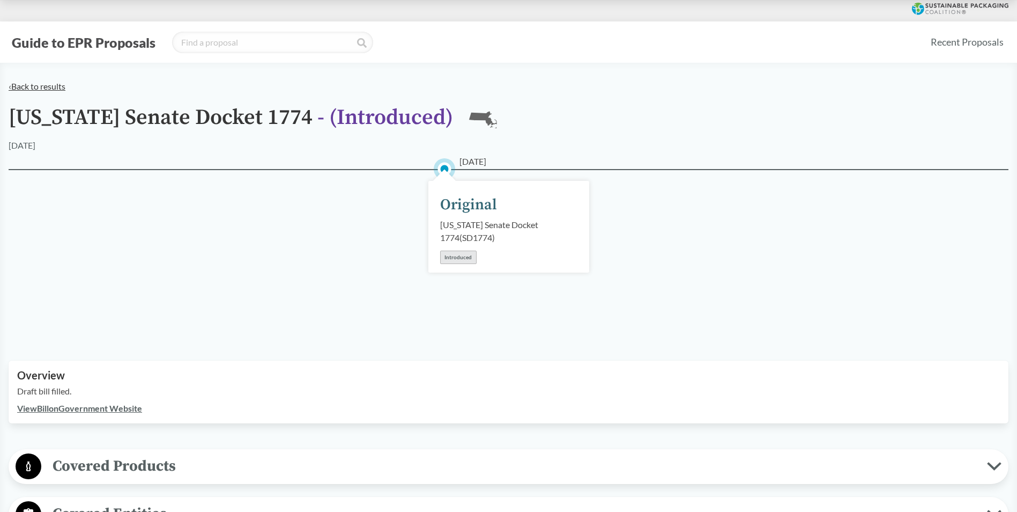
click at [33, 90] on link "‹ Back to results" at bounding box center [37, 86] width 57 height 10
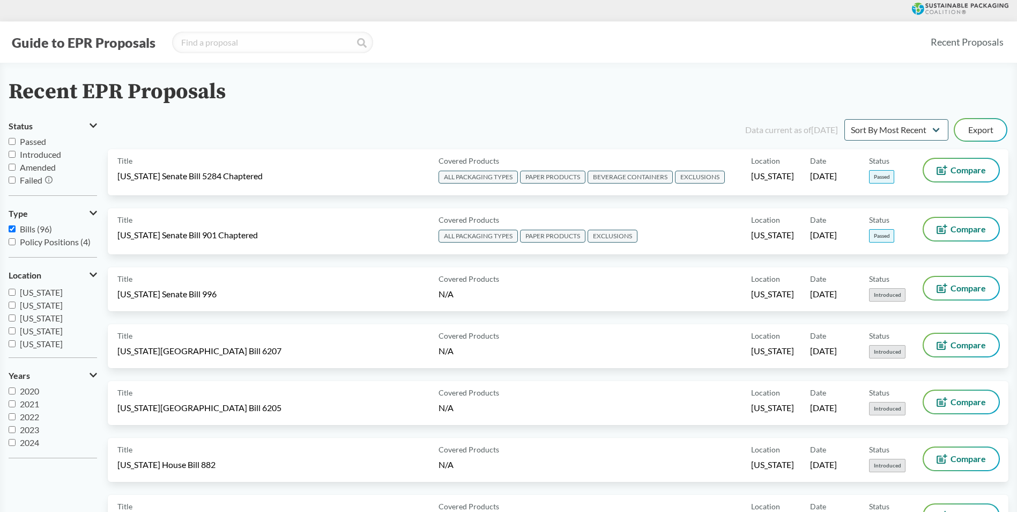
scroll to position [107, 0]
click at [55, 314] on span "[US_STATE]" at bounding box center [41, 312] width 43 height 10
click at [16, 314] on input "[US_STATE]" at bounding box center [12, 311] width 7 height 7
checkbox input "true"
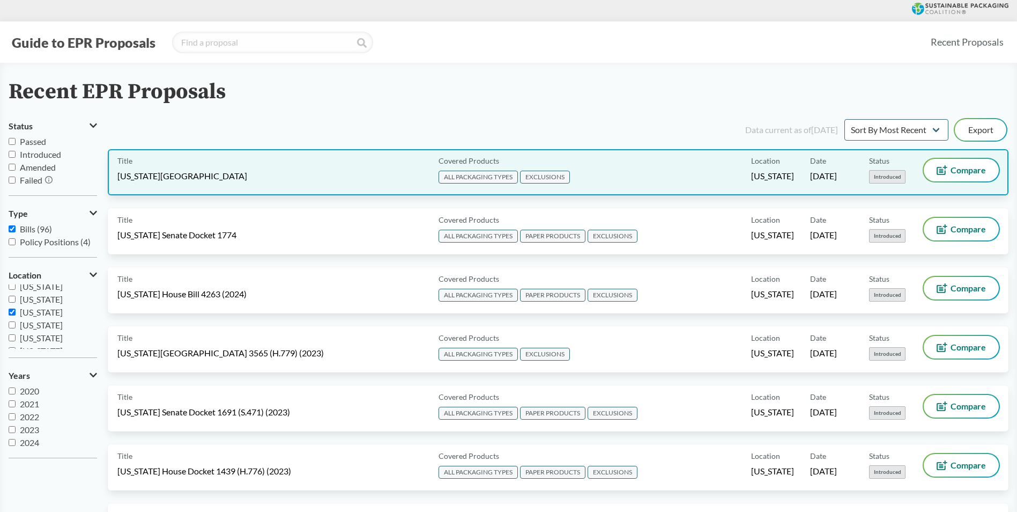
click at [171, 171] on span "[US_STATE][GEOGRAPHIC_DATA]" at bounding box center [182, 176] width 130 height 12
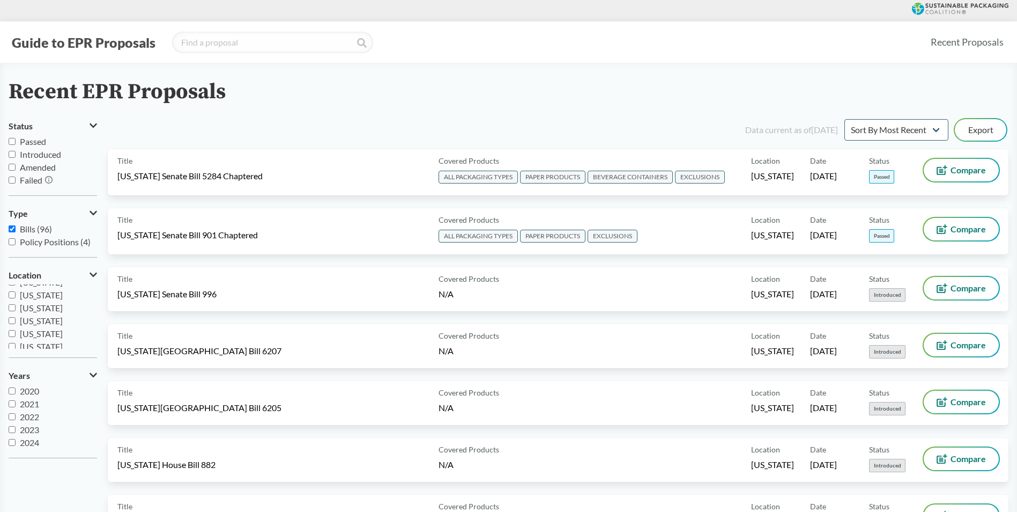
scroll to position [232, 0]
